Goal: Navigation & Orientation: Find specific page/section

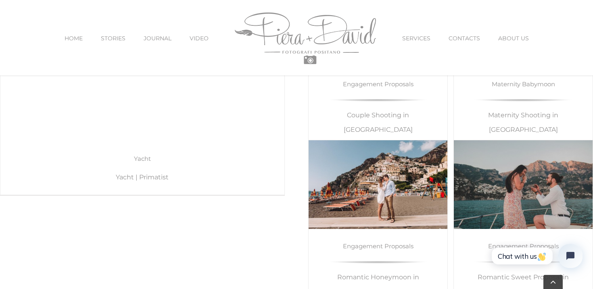
scroll to position [4449, 0]
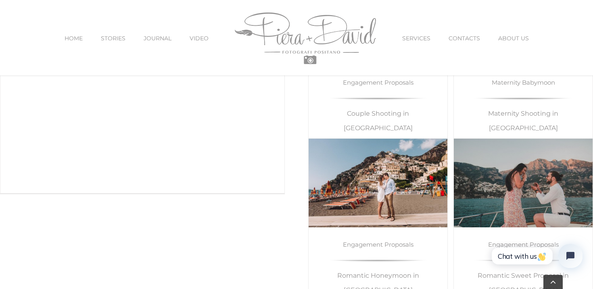
click at [137, 142] on link "Yacht | Primatist" at bounding box center [142, 73] width 284 height 227
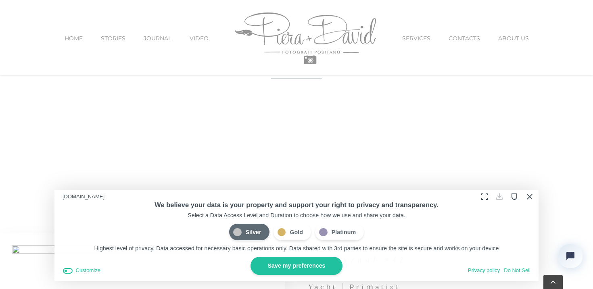
scroll to position [104, 0]
click at [532, 197] on button "Close Cookie Compliance" at bounding box center [529, 196] width 12 height 12
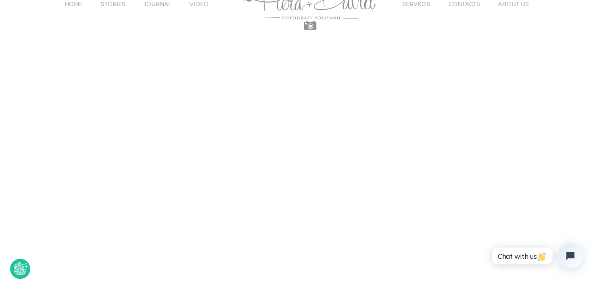
scroll to position [0, 0]
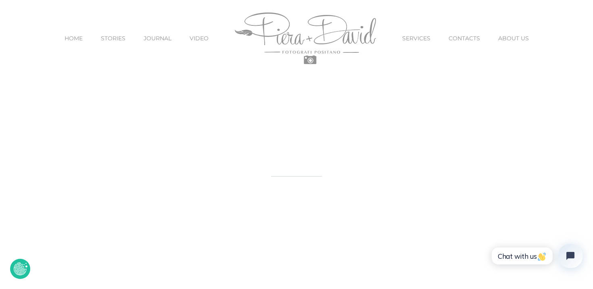
click at [490, 122] on div "Yacht | Primatist" at bounding box center [296, 205] width 593 height 174
click at [421, 36] on span "SERVICES" at bounding box center [416, 38] width 28 height 6
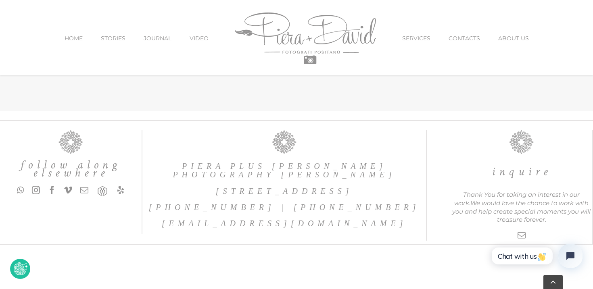
scroll to position [2612, 0]
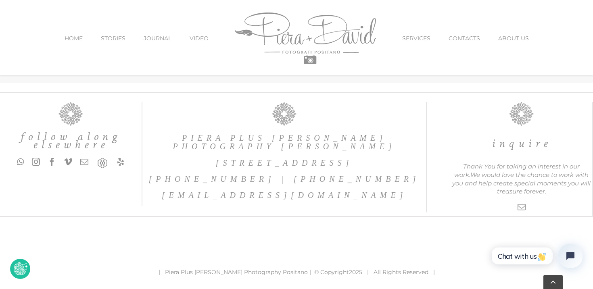
click at [98, 38] on li "HOME" at bounding box center [83, 38] width 36 height 34
click at [110, 38] on span "STORIES" at bounding box center [113, 38] width 25 height 6
